Goal: Task Accomplishment & Management: Use online tool/utility

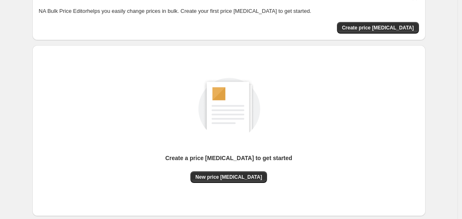
scroll to position [92, 0]
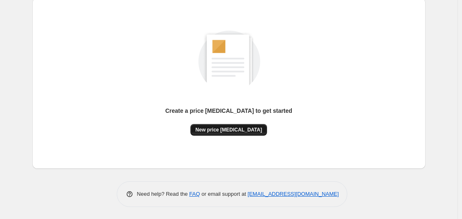
click at [225, 129] on span "New price [MEDICAL_DATA]" at bounding box center [229, 129] width 67 height 7
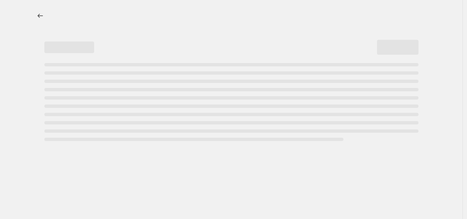
select select "percentage"
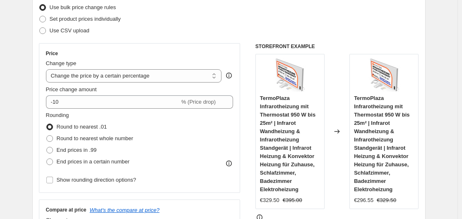
scroll to position [112, 0]
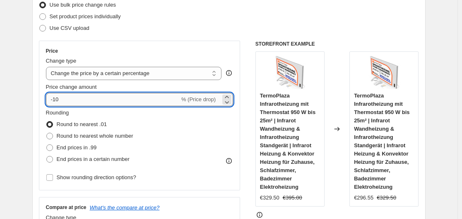
click at [131, 100] on input "-10" at bounding box center [113, 99] width 134 height 13
type input "-1"
type input "-35"
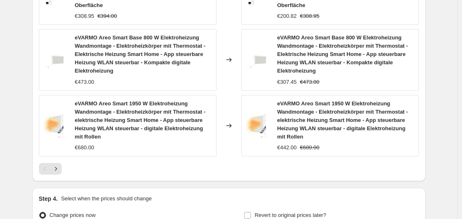
scroll to position [739, 0]
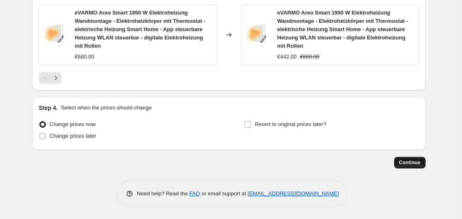
click at [421, 162] on span "Continue" at bounding box center [410, 162] width 22 height 7
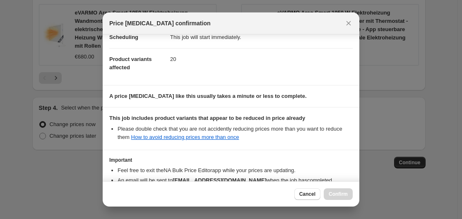
scroll to position [130, 0]
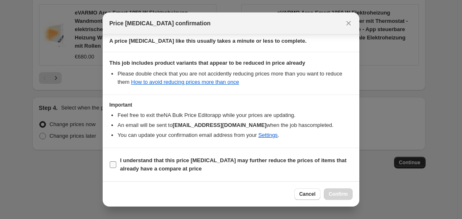
click at [112, 162] on input "I understand that this price [MEDICAL_DATA] may further reduce the prices of it…" at bounding box center [113, 164] width 7 height 7
checkbox input "true"
click at [346, 194] on span "Confirm" at bounding box center [338, 194] width 19 height 7
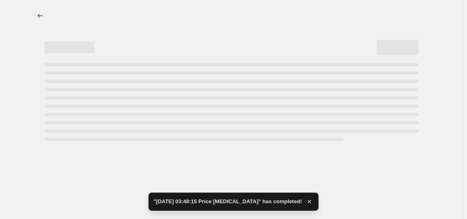
select select "percentage"
